Goal: Transaction & Acquisition: Purchase product/service

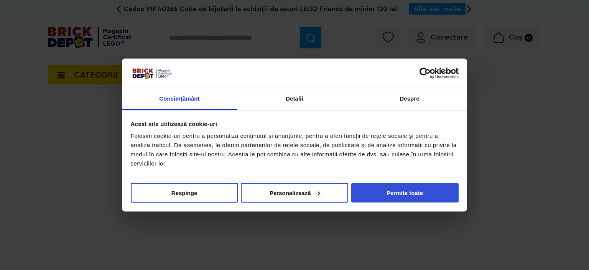
click at [395, 195] on button "Permite toate" at bounding box center [405, 193] width 107 height 20
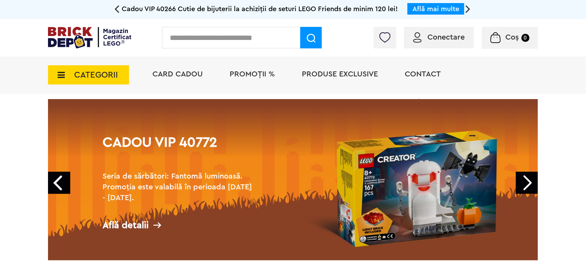
click at [77, 76] on span "CATEGORII" at bounding box center [96, 75] width 44 height 8
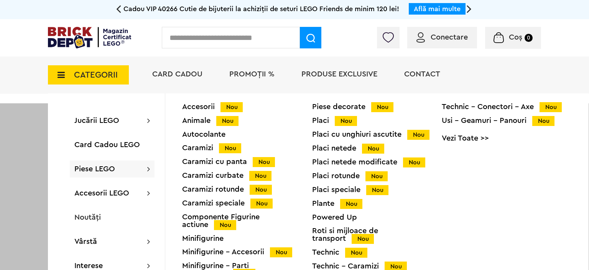
click at [341, 178] on div "Placi rotunde Nou" at bounding box center [377, 176] width 130 height 8
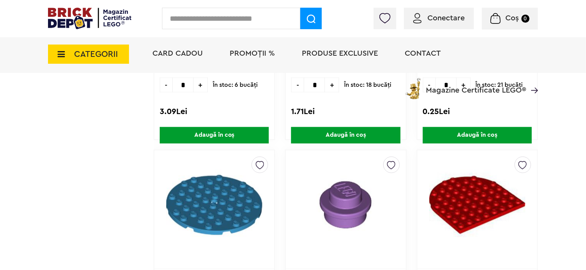
scroll to position [695, 0]
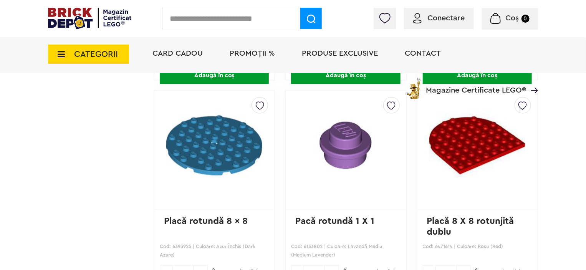
click at [343, 150] on img at bounding box center [345, 145] width 101 height 96
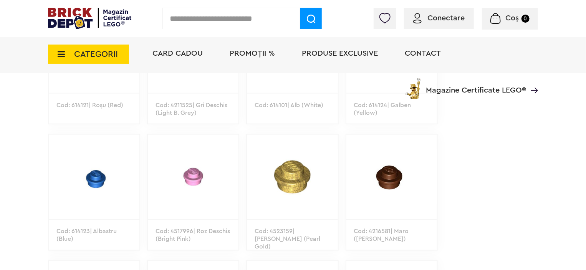
scroll to position [508, 0]
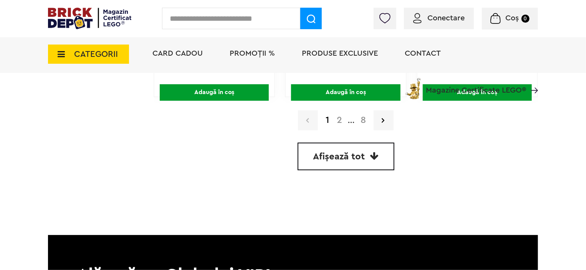
scroll to position [2408, 0]
click at [339, 157] on span "Afișează tot" at bounding box center [339, 156] width 52 height 9
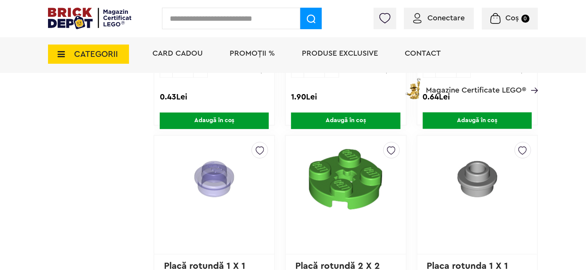
scroll to position [6616, 0]
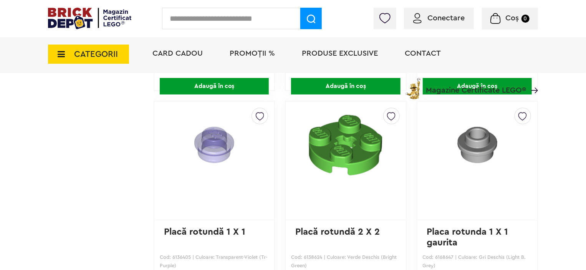
click at [209, 142] on img at bounding box center [214, 145] width 101 height 74
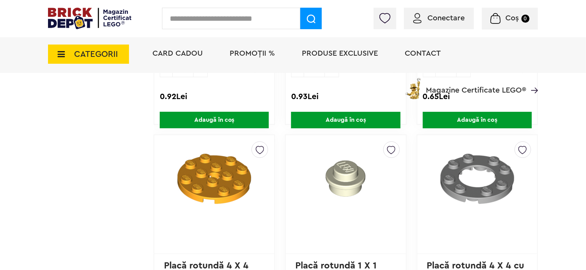
scroll to position [8557, 0]
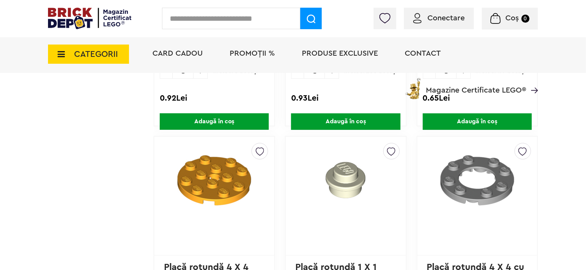
click at [340, 162] on img at bounding box center [345, 180] width 101 height 74
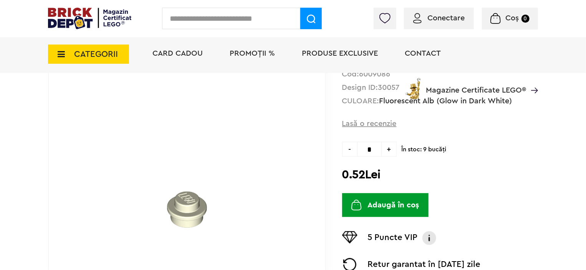
scroll to position [87, 0]
